Goal: Navigation & Orientation: Go to known website

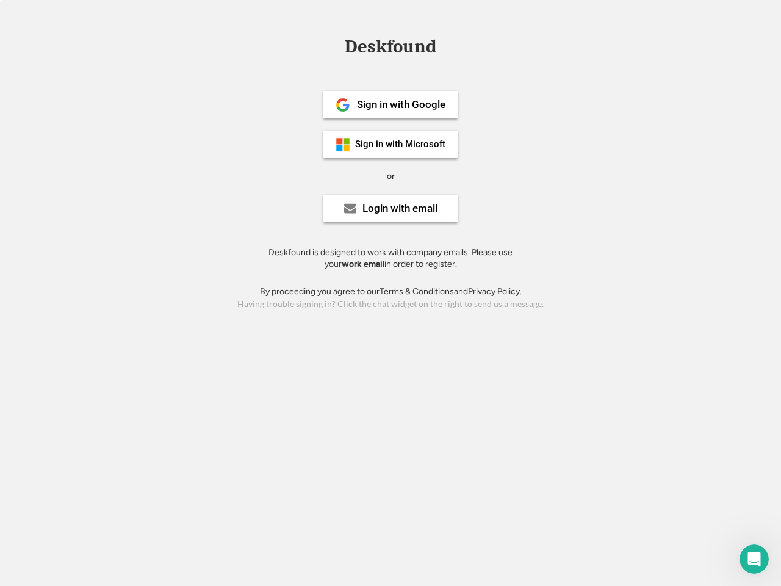
click at [391, 175] on div "or" at bounding box center [391, 176] width 8 height 12
click at [391, 49] on div "Deskfound" at bounding box center [391, 46] width 104 height 19
click at [334, 46] on div "Deskfound" at bounding box center [390, 48] width 781 height 23
click at [391, 49] on div "Deskfound" at bounding box center [391, 46] width 104 height 19
click at [391, 176] on div "or" at bounding box center [391, 176] width 8 height 12
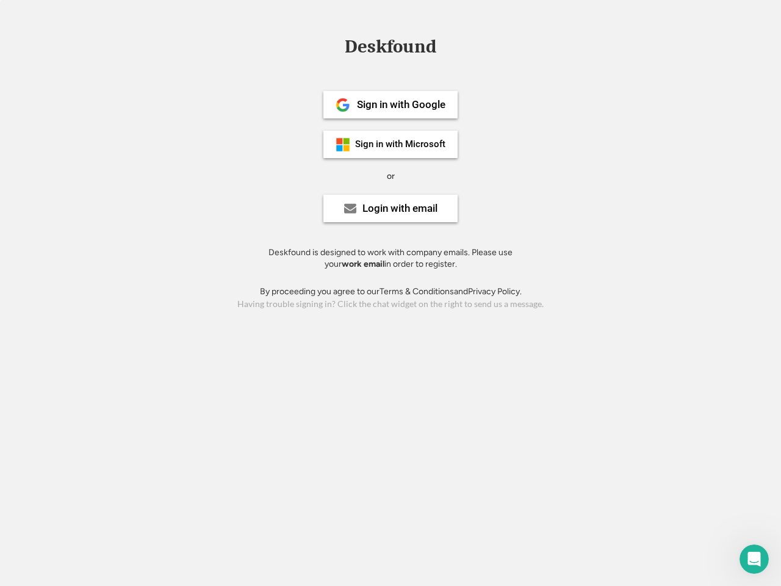
click at [391, 104] on div "Sign in with Google" at bounding box center [401, 104] width 88 height 10
click at [401, 104] on div "Sign in with Google" at bounding box center [401, 104] width 88 height 10
click at [343, 105] on img at bounding box center [343, 105] width 15 height 15
click at [391, 144] on div "Sign in with Microsoft" at bounding box center [400, 144] width 90 height 9
click at [401, 144] on div "Sign in with Microsoft" at bounding box center [400, 144] width 90 height 9
